Goal: Information Seeking & Learning: Understand process/instructions

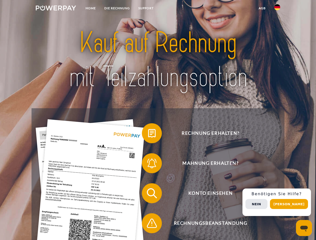
click at [56, 9] on img at bounding box center [56, 8] width 40 height 5
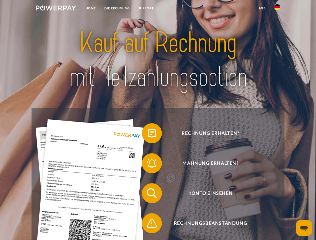
click at [277, 9] on img at bounding box center [277, 7] width 6 height 6
click at [262, 8] on link "agb" at bounding box center [262, 8] width 16 height 9
click at [148, 134] on span at bounding box center [144, 133] width 25 height 25
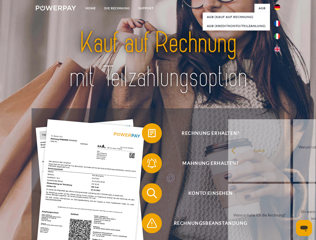
click at [148, 164] on span at bounding box center [144, 163] width 25 height 25
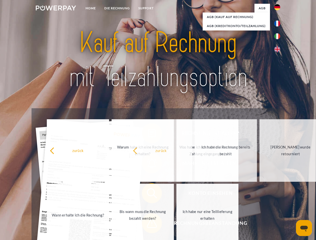
click at [148, 224] on span at bounding box center [144, 223] width 25 height 25
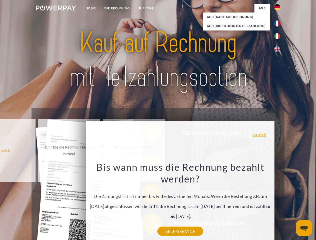
click at [278, 202] on div "Rechnung erhalten? Mahnung erhalten? Konto einsehen" at bounding box center [158, 208] width 253 height 200
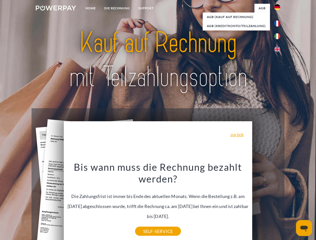
click at [266, 203] on span "Konto einsehen" at bounding box center [210, 193] width 123 height 20
click at [291, 204] on header "Home DIE RECHNUNG SUPPORT" at bounding box center [158, 172] width 316 height 345
